Goal: Task Accomplishment & Management: Manage account settings

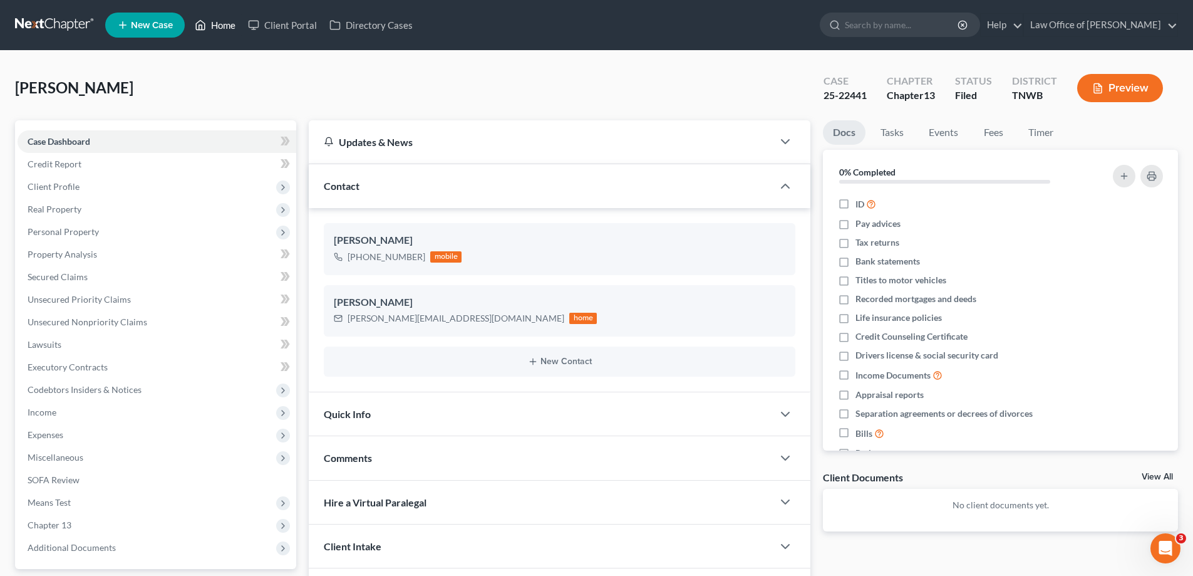
click at [232, 21] on link "Home" at bounding box center [215, 25] width 53 height 23
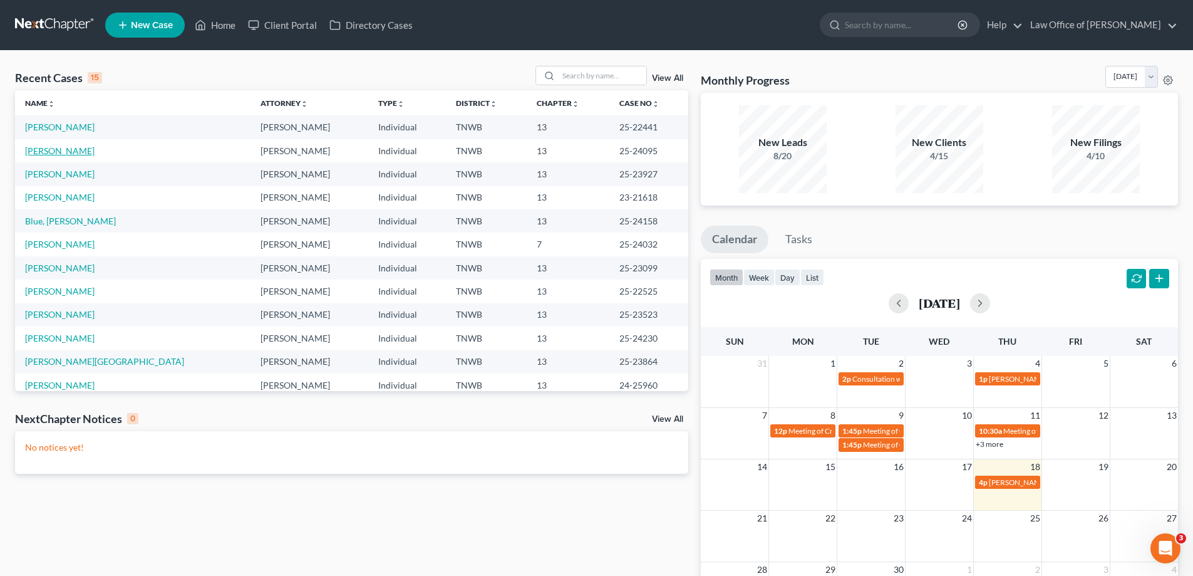
click at [53, 153] on link "[PERSON_NAME]" at bounding box center [60, 150] width 70 height 11
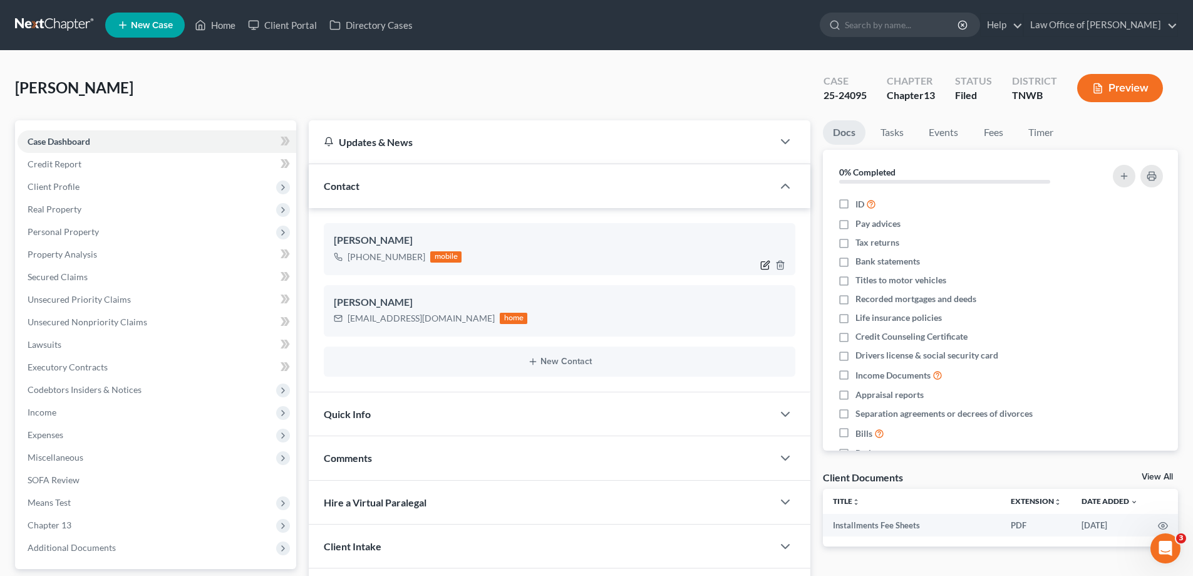
click at [764, 265] on icon "button" at bounding box center [767, 264] width 6 height 6
select select "0"
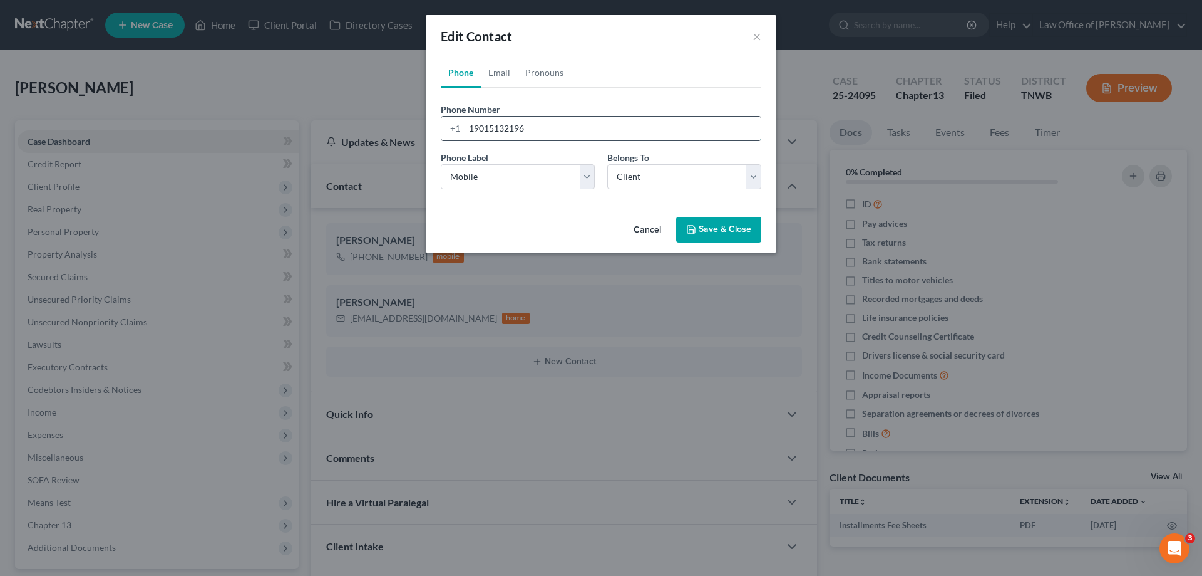
click at [539, 120] on input "19015132196" at bounding box center [613, 128] width 296 height 24
type input "19015132169"
click at [717, 220] on button "Save & Close" at bounding box center [718, 230] width 85 height 26
